Goal: Task Accomplishment & Management: Use online tool/utility

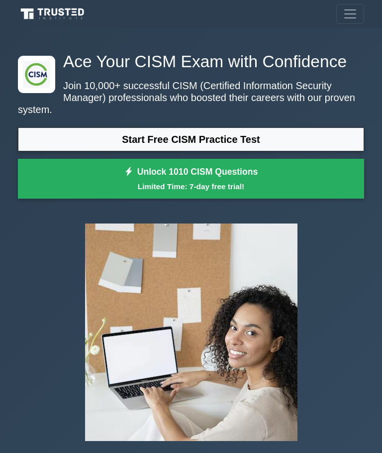
click at [261, 151] on link "Start Free CISM Practice Test" at bounding box center [191, 139] width 346 height 24
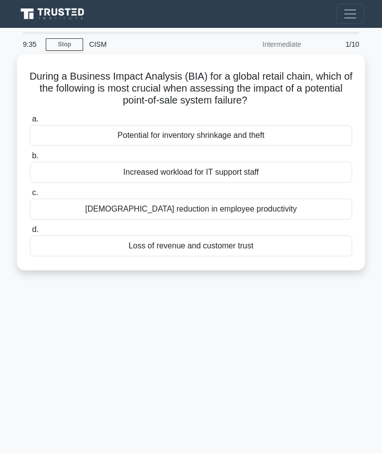
click at [197, 240] on div "Loss of revenue and customer trust" at bounding box center [191, 245] width 323 height 21
click at [30, 233] on input "d. Loss of revenue and customer trust" at bounding box center [30, 229] width 0 height 6
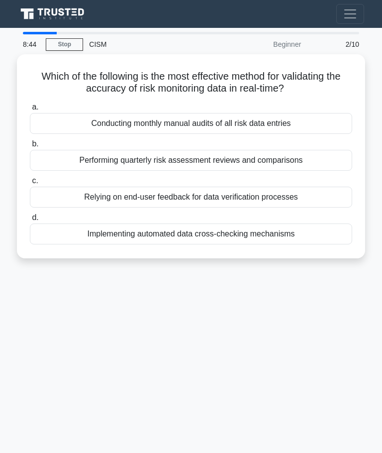
click at [291, 229] on div "Implementing automated data cross-checking mechanisms" at bounding box center [191, 234] width 323 height 21
click at [30, 221] on input "d. Implementing automated data cross-checking mechanisms" at bounding box center [30, 218] width 0 height 6
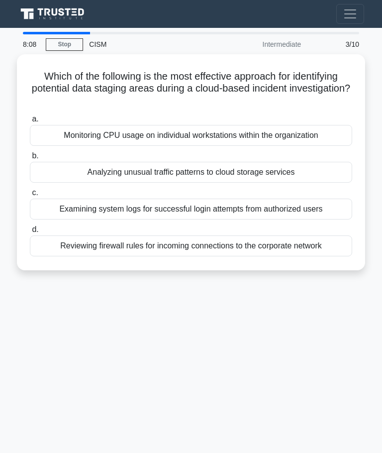
click at [312, 169] on div "Analyzing unusual traffic patterns to cloud storage services" at bounding box center [191, 172] width 323 height 21
click at [30, 159] on input "b. Analyzing unusual traffic patterns to cloud storage services" at bounding box center [30, 156] width 0 height 6
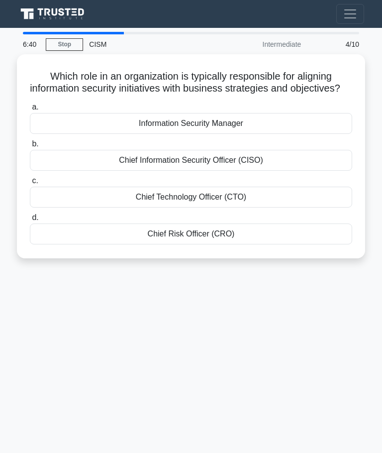
click at [222, 161] on div "Chief Information Security Officer (CISO)" at bounding box center [191, 160] width 323 height 21
click at [30, 147] on input "b. Chief Information Security Officer (CISO)" at bounding box center [30, 144] width 0 height 6
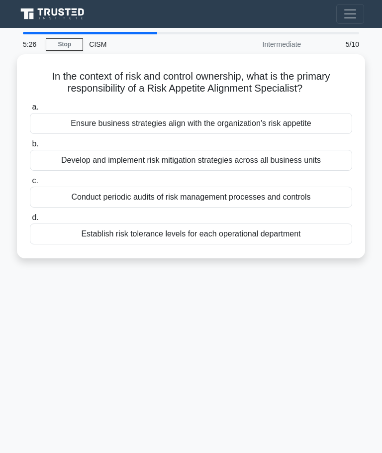
click at [310, 131] on div "Ensure business strategies align with the organization's risk appetite" at bounding box center [191, 123] width 323 height 21
click at [30, 111] on input "a. Ensure business strategies align with the organization's risk appetite" at bounding box center [30, 107] width 0 height 6
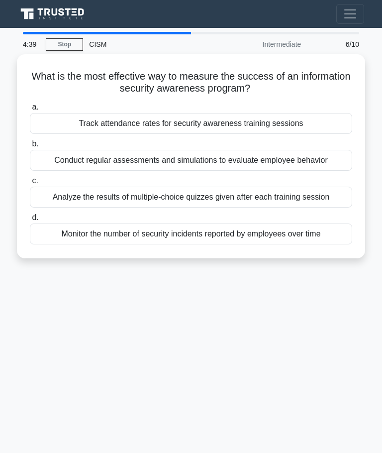
click at [220, 243] on div "Monitor the number of security incidents reported by employees over time" at bounding box center [191, 234] width 323 height 21
click at [30, 221] on input "d. Monitor the number of security incidents reported by employees over time" at bounding box center [30, 218] width 0 height 6
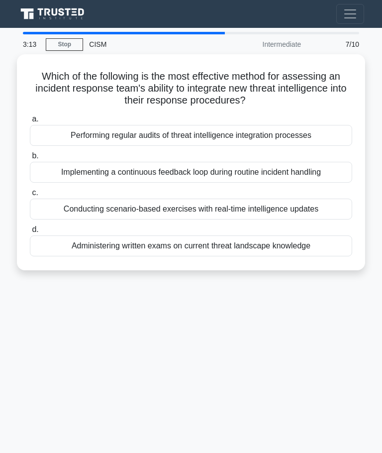
click at [286, 138] on div "Performing regular audits of threat intelligence integration processes" at bounding box center [191, 135] width 323 height 21
click at [30, 122] on input "a. Performing regular audits of threat intelligence integration processes" at bounding box center [30, 119] width 0 height 6
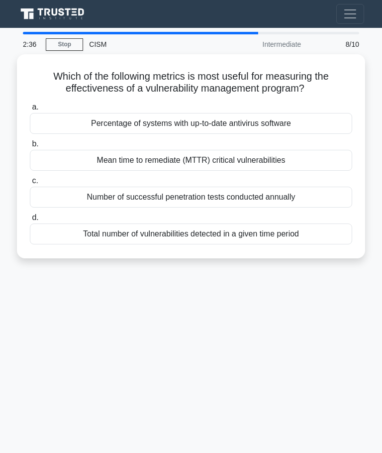
click at [258, 158] on div "Mean time to remediate (MTTR) critical vulnerabilities" at bounding box center [191, 160] width 323 height 21
click at [30, 147] on input "b. Mean time to remediate (MTTR) critical vulnerabilities" at bounding box center [30, 144] width 0 height 6
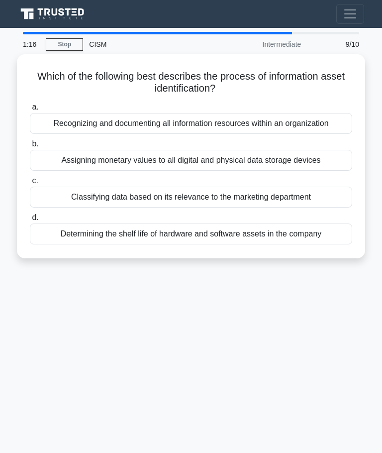
click at [228, 132] on div "Recognizing and documenting all information resources within an organization" at bounding box center [191, 123] width 323 height 21
click at [30, 111] on input "a. Recognizing and documenting all information resources within an organization" at bounding box center [30, 107] width 0 height 6
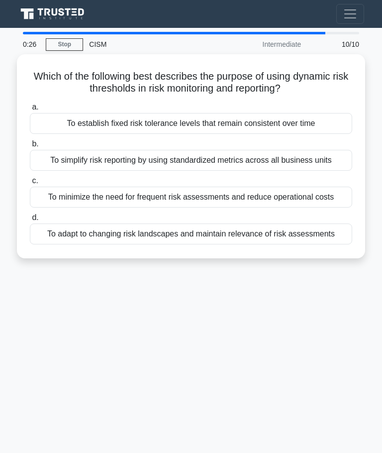
click at [240, 244] on div "To adapt to changing risk landscapes and maintain relevance of risk assessments" at bounding box center [191, 234] width 323 height 21
click at [30, 221] on input "d. To adapt to changing risk landscapes and maintain relevance of risk assessme…" at bounding box center [30, 218] width 0 height 6
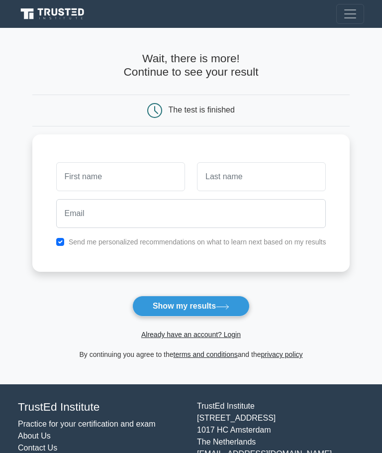
click at [211, 301] on button "Show my results" at bounding box center [190, 306] width 117 height 21
